Goal: Information Seeking & Learning: Learn about a topic

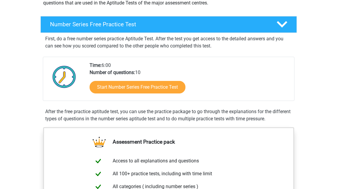
scroll to position [86, 0]
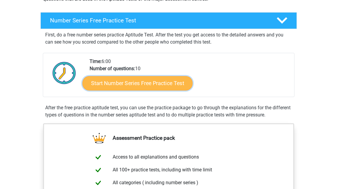
click at [148, 86] on link "Start Number Series Free Practice Test" at bounding box center [137, 83] width 110 height 14
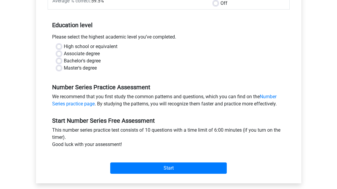
scroll to position [94, 0]
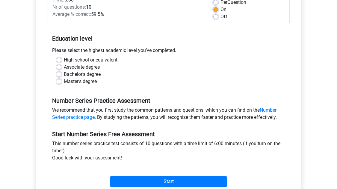
click at [75, 82] on label "Master's degree" at bounding box center [80, 81] width 33 height 7
click at [61, 82] on input "Master's degree" at bounding box center [59, 81] width 5 height 6
radio input "true"
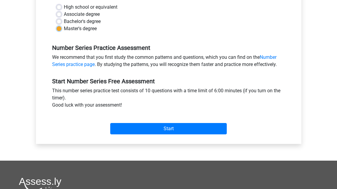
scroll to position [147, 0]
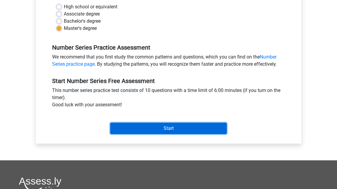
click at [160, 128] on input "Start" at bounding box center [168, 128] width 116 height 11
click at [162, 126] on input "Start" at bounding box center [168, 128] width 116 height 11
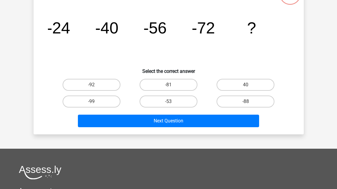
scroll to position [43, 0]
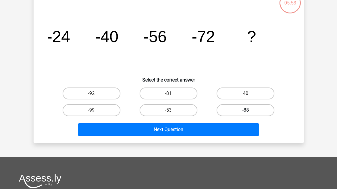
click at [234, 108] on label "-88" at bounding box center [245, 110] width 58 height 12
click at [245, 110] on input "-88" at bounding box center [247, 112] width 4 height 4
radio input "true"
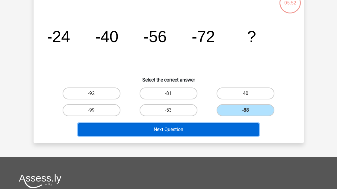
click at [207, 128] on button "Next Question" at bounding box center [168, 130] width 181 height 13
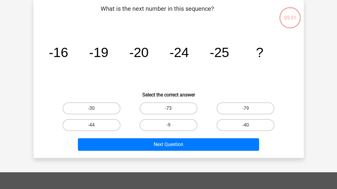
scroll to position [28, 0]
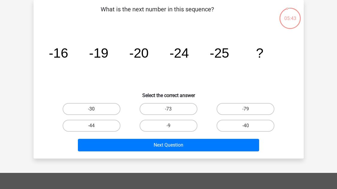
click at [87, 108] on label "-30" at bounding box center [92, 109] width 58 height 12
click at [91, 109] on input "-30" at bounding box center [93, 111] width 4 height 4
radio input "true"
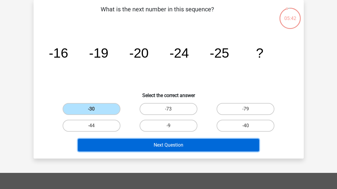
click at [135, 143] on button "Next Question" at bounding box center [168, 145] width 181 height 13
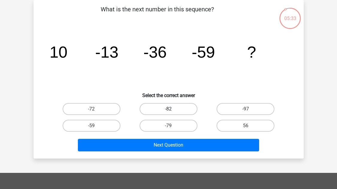
click at [164, 105] on label "-82" at bounding box center [168, 109] width 58 height 12
click at [168, 109] on input "-82" at bounding box center [170, 111] width 4 height 4
radio input "true"
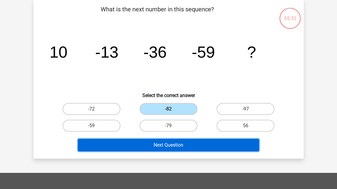
click at [139, 142] on button "Next Question" at bounding box center [168, 145] width 181 height 13
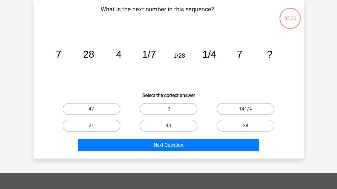
click at [250, 127] on label "28" at bounding box center [245, 126] width 58 height 12
click at [249, 127] on input "28" at bounding box center [247, 128] width 4 height 4
radio input "true"
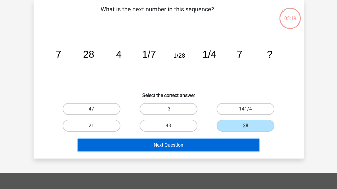
click at [213, 142] on button "Next Question" at bounding box center [168, 145] width 181 height 13
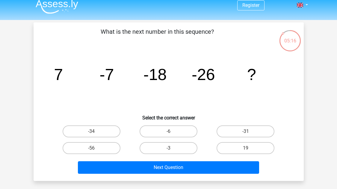
scroll to position [6, 0]
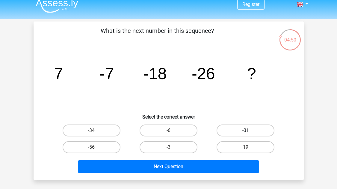
click at [252, 128] on label "-31" at bounding box center [245, 131] width 58 height 12
click at [249, 131] on input "-31" at bounding box center [247, 133] width 4 height 4
radio input "true"
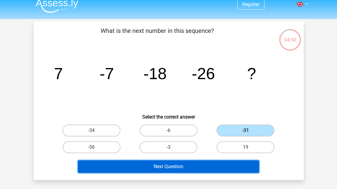
click at [165, 165] on button "Next Question" at bounding box center [168, 167] width 181 height 13
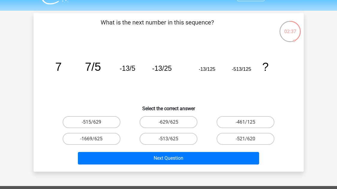
scroll to position [15, 0]
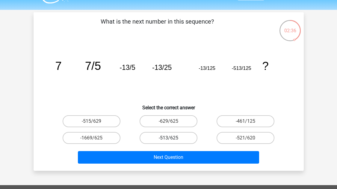
click at [166, 142] on label "-513/625" at bounding box center [168, 138] width 58 height 12
click at [168, 142] on input "-513/625" at bounding box center [170, 140] width 4 height 4
radio input "true"
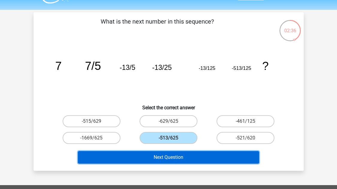
click at [154, 153] on button "Next Question" at bounding box center [168, 157] width 181 height 13
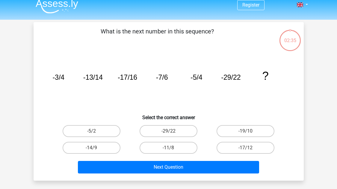
scroll to position [0, 0]
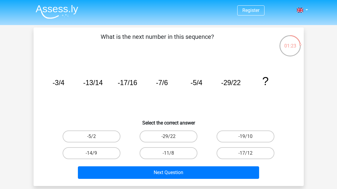
click at [53, 67] on icon "image/svg+xml -3/4 -13/14 -17/16 -7/6 -5/4 -29/22 ?" at bounding box center [168, 85] width 241 height 60
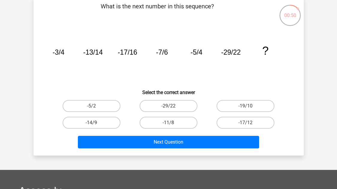
scroll to position [28, 0]
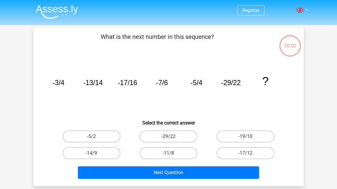
scroll to position [28, 0]
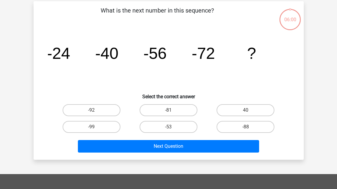
scroll to position [28, 0]
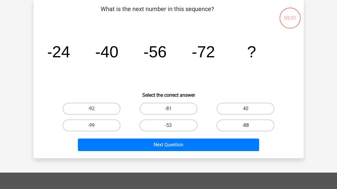
click at [245, 124] on label "-88" at bounding box center [245, 126] width 58 height 12
click at [245, 126] on input "-88" at bounding box center [247, 128] width 4 height 4
radio input "true"
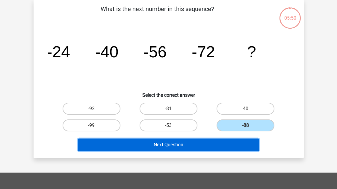
click at [210, 145] on button "Next Question" at bounding box center [168, 145] width 181 height 13
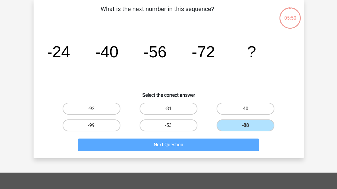
scroll to position [28, 0]
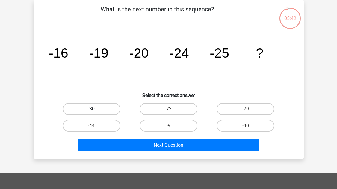
click at [102, 111] on label "-30" at bounding box center [92, 109] width 58 height 12
click at [95, 111] on input "-30" at bounding box center [93, 111] width 4 height 4
radio input "true"
click at [108, 138] on div "Next Question" at bounding box center [168, 144] width 251 height 20
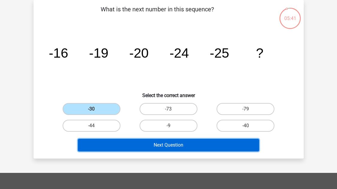
click at [108, 140] on button "Next Question" at bounding box center [168, 145] width 181 height 13
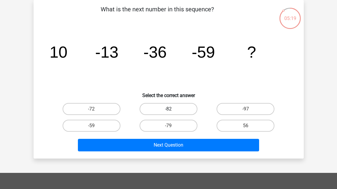
click at [160, 111] on label "-82" at bounding box center [168, 109] width 58 height 12
click at [168, 111] on input "-82" at bounding box center [170, 111] width 4 height 4
radio input "true"
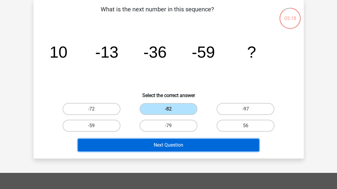
click at [151, 146] on button "Next Question" at bounding box center [168, 145] width 181 height 13
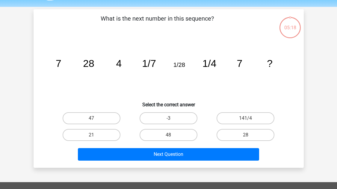
scroll to position [17, 0]
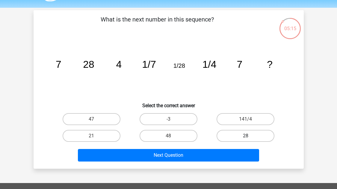
click at [244, 141] on label "28" at bounding box center [245, 136] width 58 height 12
click at [245, 140] on input "28" at bounding box center [247, 138] width 4 height 4
radio input "true"
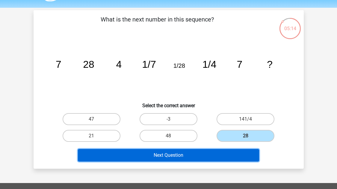
click at [202, 151] on button "Next Question" at bounding box center [168, 155] width 181 height 13
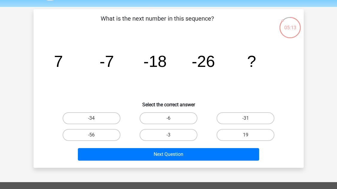
scroll to position [17, 0]
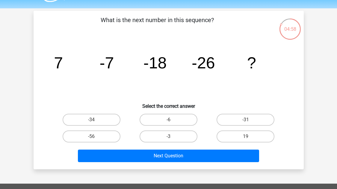
click at [247, 122] on input "-31" at bounding box center [247, 122] width 4 height 4
radio input "true"
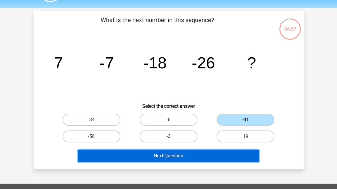
click at [197, 153] on button "Next Question" at bounding box center [168, 156] width 181 height 13
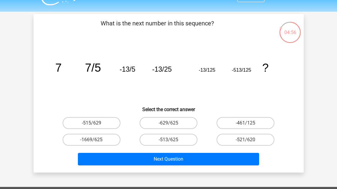
scroll to position [12, 0]
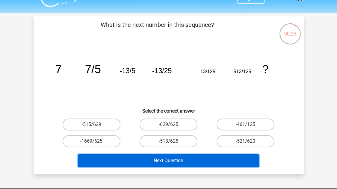
click at [161, 160] on button "Next Question" at bounding box center [168, 161] width 181 height 13
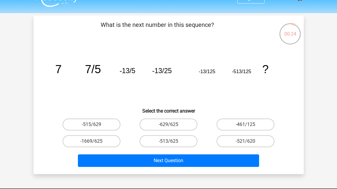
click at [165, 148] on div "-513/625" at bounding box center [168, 141] width 77 height 17
click at [174, 143] on label "-513/625" at bounding box center [168, 142] width 58 height 12
click at [172, 143] on input "-513/625" at bounding box center [170, 144] width 4 height 4
radio input "true"
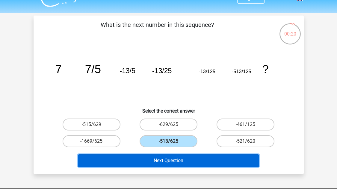
click at [107, 165] on button "Next Question" at bounding box center [168, 161] width 181 height 13
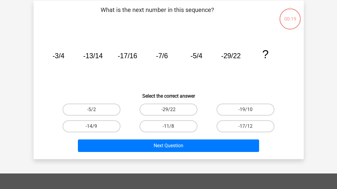
scroll to position [28, 0]
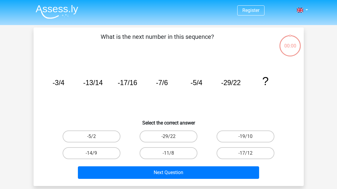
scroll to position [28, 0]
